Goal: Information Seeking & Learning: Learn about a topic

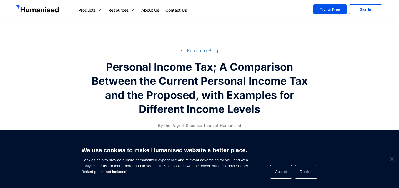
click at [62, 33] on section "⭠ Return to Blog Personal Income Tax; A Comparison Between the Current Personal…" at bounding box center [199, 72] width 399 height 144
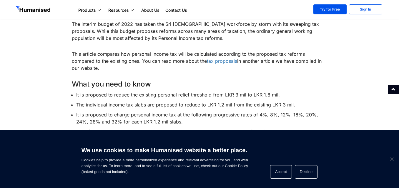
scroll to position [382, 0]
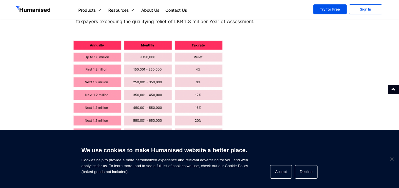
click at [110, 47] on img at bounding box center [148, 102] width 152 height 125
click at [201, 48] on img at bounding box center [148, 102] width 152 height 125
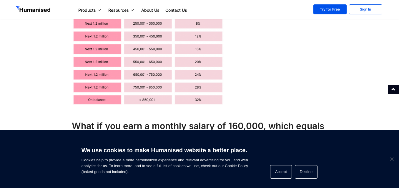
click at [214, 101] on img at bounding box center [148, 43] width 152 height 125
click at [212, 101] on img at bounding box center [148, 43] width 152 height 125
click at [211, 101] on img at bounding box center [148, 43] width 152 height 125
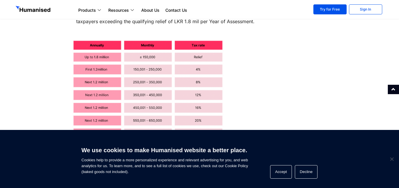
scroll to position [353, 0]
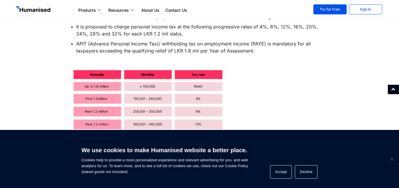
click at [162, 99] on img at bounding box center [148, 131] width 152 height 125
click at [146, 101] on img at bounding box center [148, 131] width 152 height 125
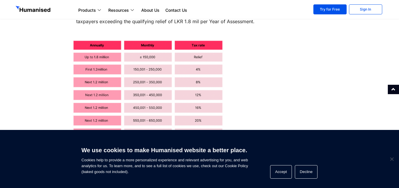
click at [137, 97] on img at bounding box center [148, 102] width 152 height 125
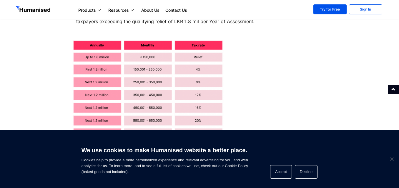
scroll to position [441, 0]
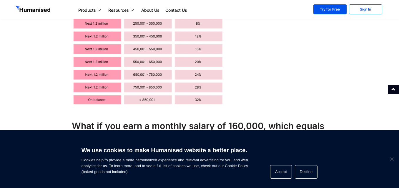
drag, startPoint x: 135, startPoint y: 34, endPoint x: 136, endPoint y: 37, distance: 3.3
click at [135, 34] on img at bounding box center [148, 43] width 152 height 125
click at [137, 37] on img at bounding box center [148, 43] width 152 height 125
